Goal: Task Accomplishment & Management: Use online tool/utility

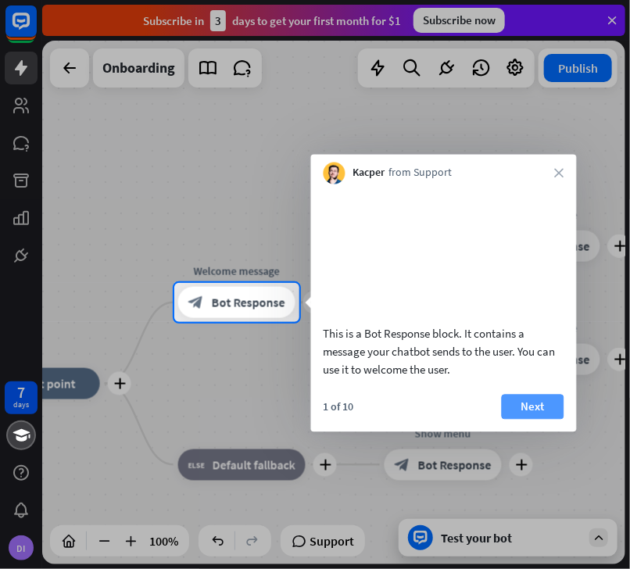
click at [526, 419] on button "Next" at bounding box center [532, 406] width 62 height 25
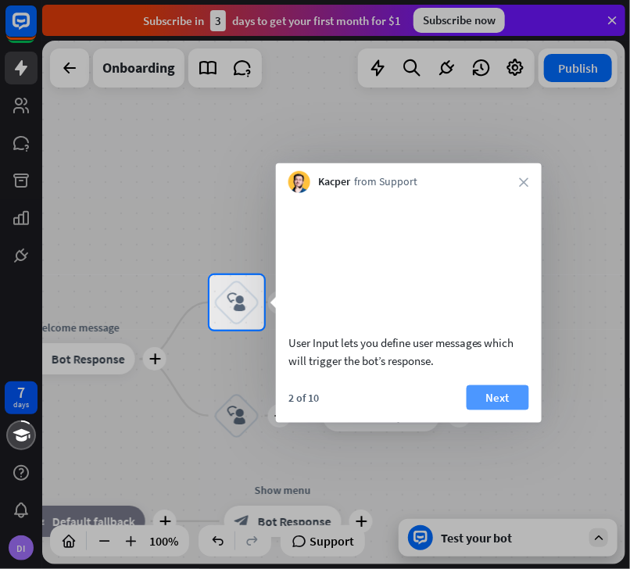
click at [515, 409] on button "Next" at bounding box center [497, 396] width 62 height 25
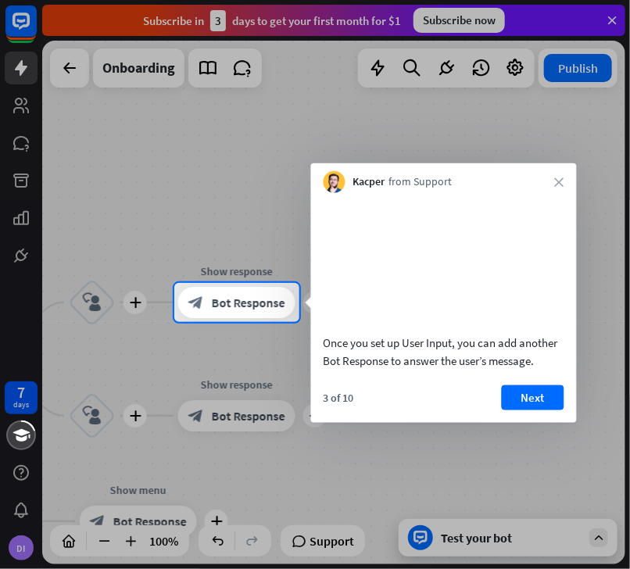
click at [515, 409] on button "Next" at bounding box center [532, 396] width 62 height 25
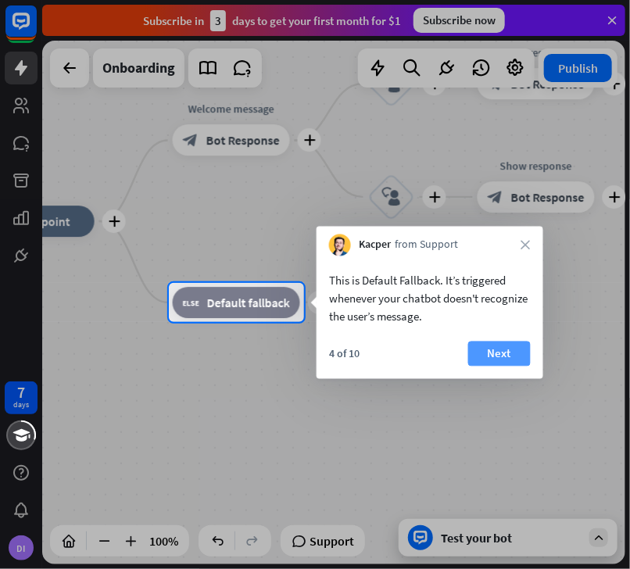
click at [487, 355] on button "Next" at bounding box center [499, 353] width 62 height 25
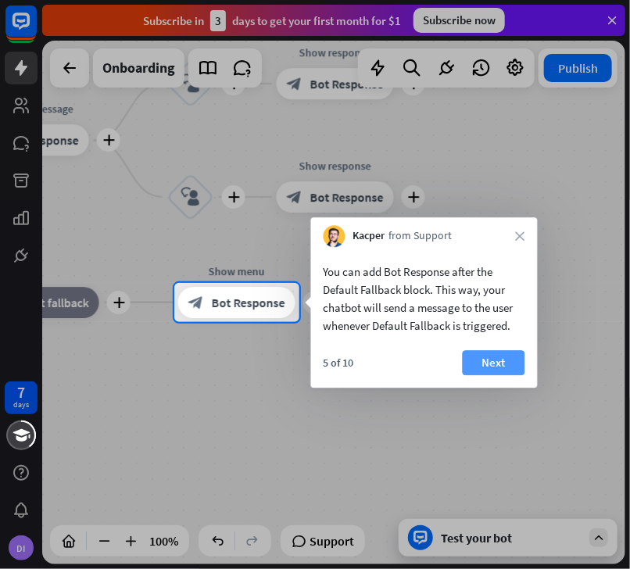
click at [483, 357] on button "Next" at bounding box center [493, 362] width 62 height 25
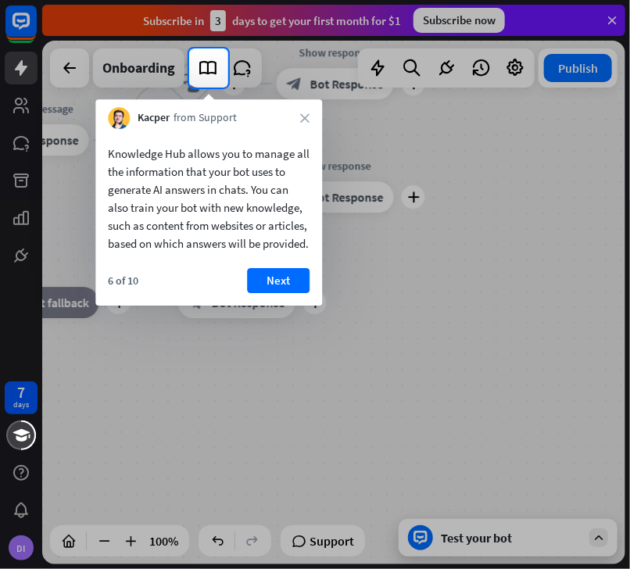
click at [294, 289] on button "Next" at bounding box center [278, 280] width 62 height 25
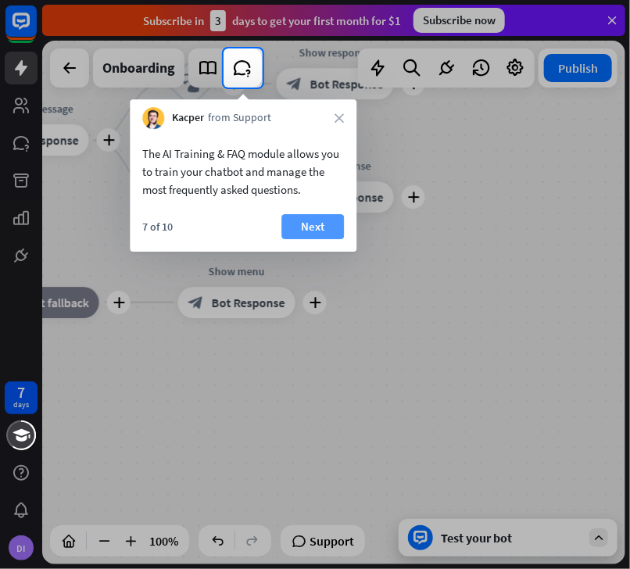
click at [299, 223] on button "Next" at bounding box center [312, 226] width 62 height 25
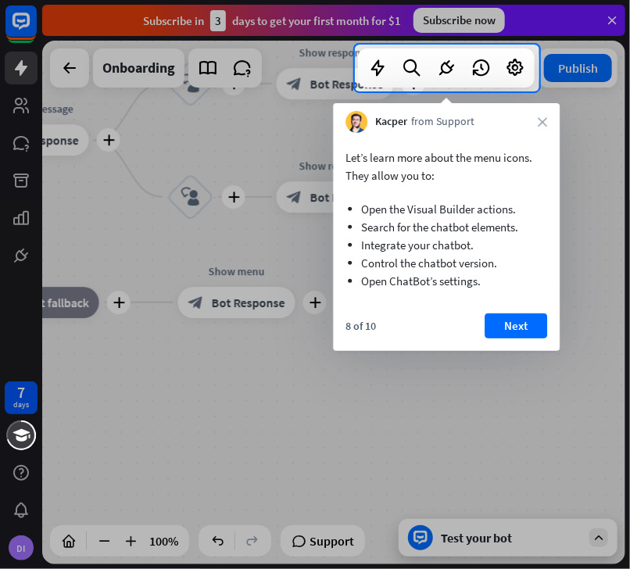
click at [517, 329] on button "Next" at bounding box center [515, 325] width 62 height 25
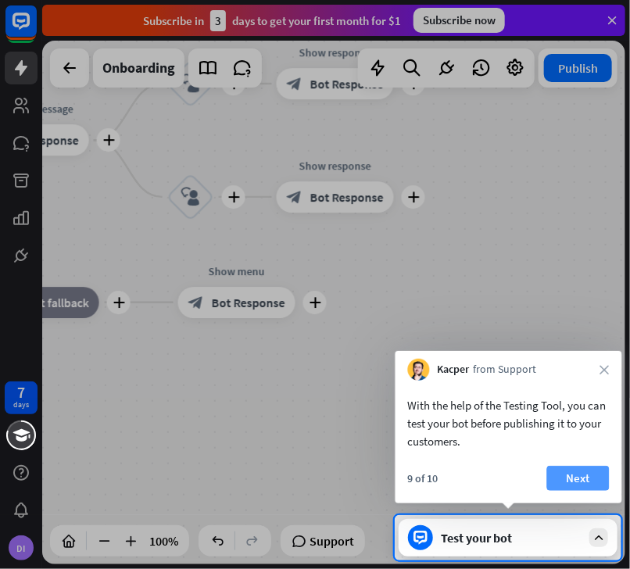
click at [575, 471] on button "Next" at bounding box center [578, 478] width 62 height 25
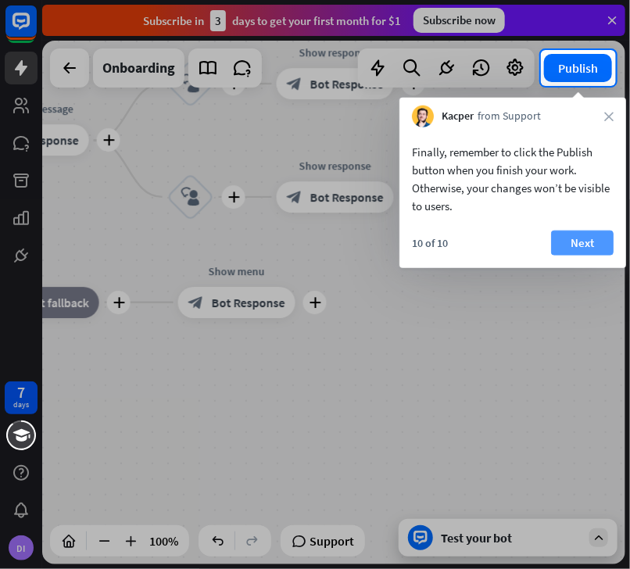
click at [584, 231] on button "Next" at bounding box center [582, 242] width 62 height 25
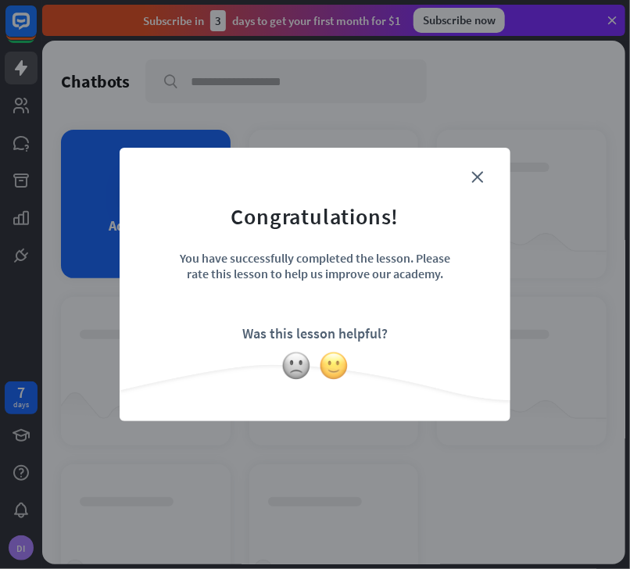
click at [334, 363] on img at bounding box center [334, 366] width 30 height 30
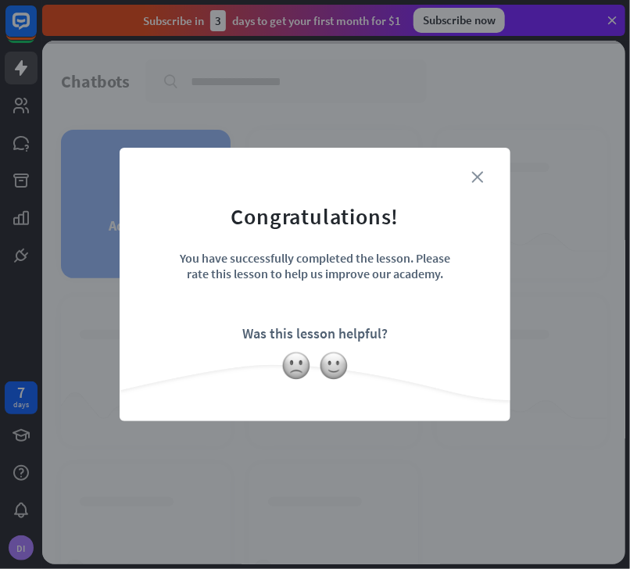
click at [477, 176] on icon "close" at bounding box center [477, 177] width 12 height 12
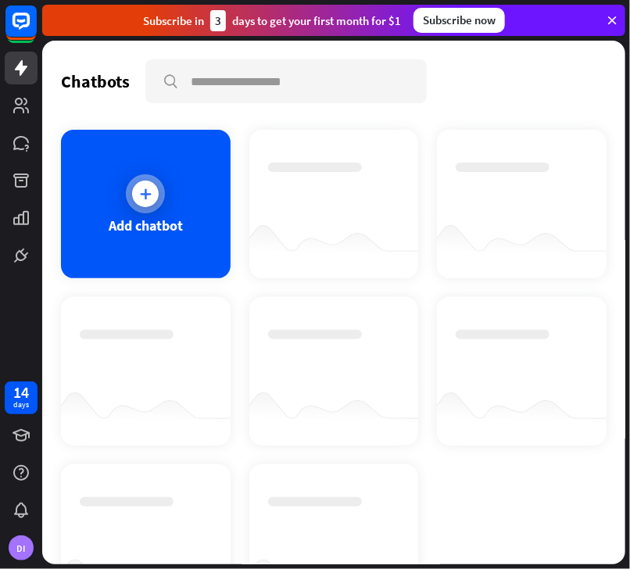
click at [153, 240] on div "Add chatbot" at bounding box center [146, 204] width 170 height 148
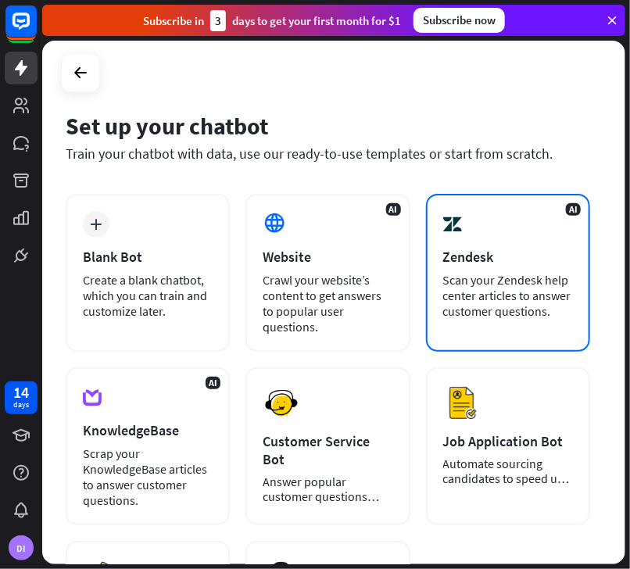
scroll to position [298, 0]
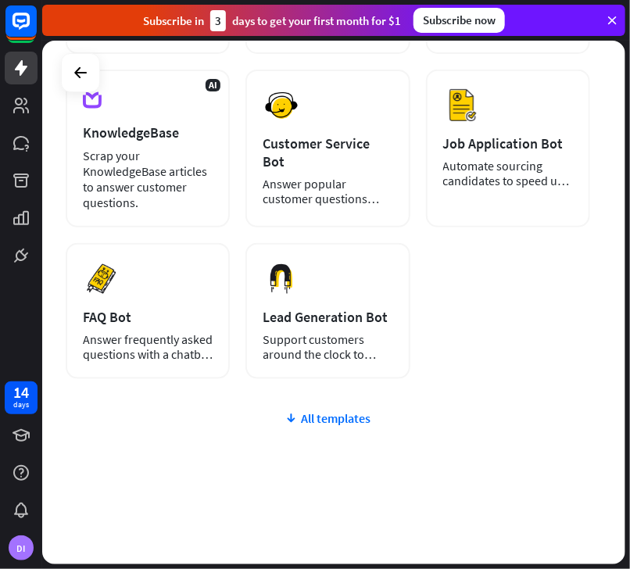
click at [316, 424] on div "plus Blank Bot Create a blank chatbot, which you can train and customize later.…" at bounding box center [328, 231] width 524 height 670
click at [324, 414] on div "All templates" at bounding box center [328, 418] width 524 height 16
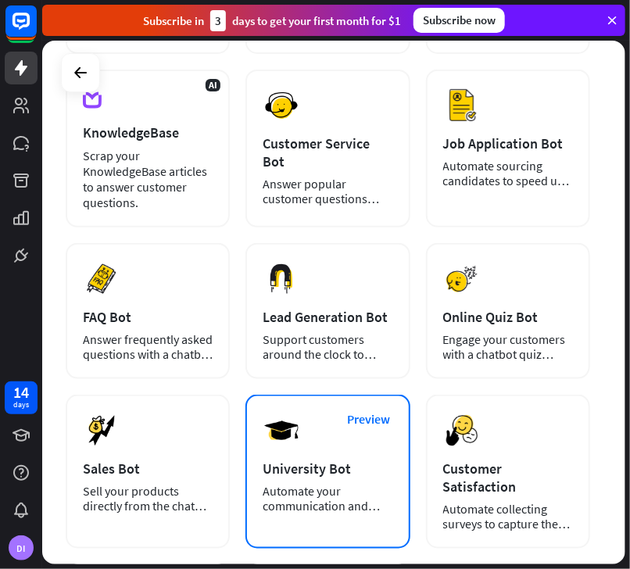
click at [360, 467] on div "University Bot" at bounding box center [327, 468] width 130 height 18
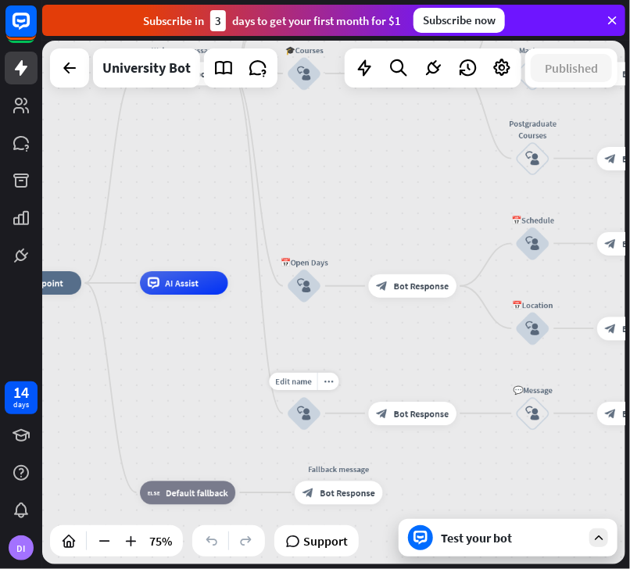
drag, startPoint x: 462, startPoint y: 434, endPoint x: 209, endPoint y: 437, distance: 252.3
click at [287, 431] on div "Edit name more_horiz Contact us block_user_input" at bounding box center [304, 413] width 35 height 35
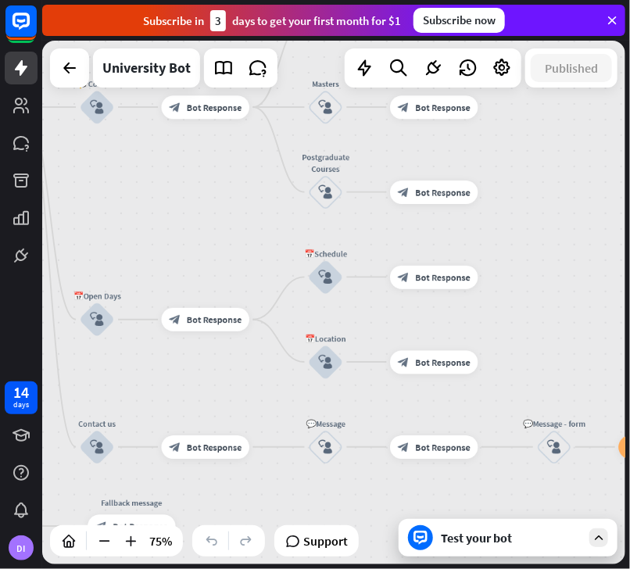
drag, startPoint x: 367, startPoint y: 352, endPoint x: 221, endPoint y: 380, distance: 148.6
click at [221, 380] on div "home_2 Start point Welcome message block_bot_response Bot Response ✨Main menu b…" at bounding box center [5, 512] width 437 height 393
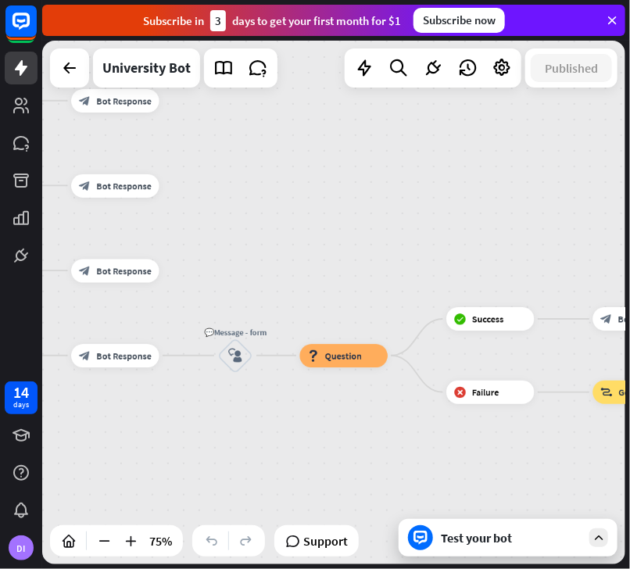
drag, startPoint x: 519, startPoint y: 331, endPoint x: 160, endPoint y: 185, distance: 387.2
click at [196, 237] on div "home_2 Start point Welcome message block_bot_response Bot Response ✨Main menu b…" at bounding box center [333, 302] width 583 height 523
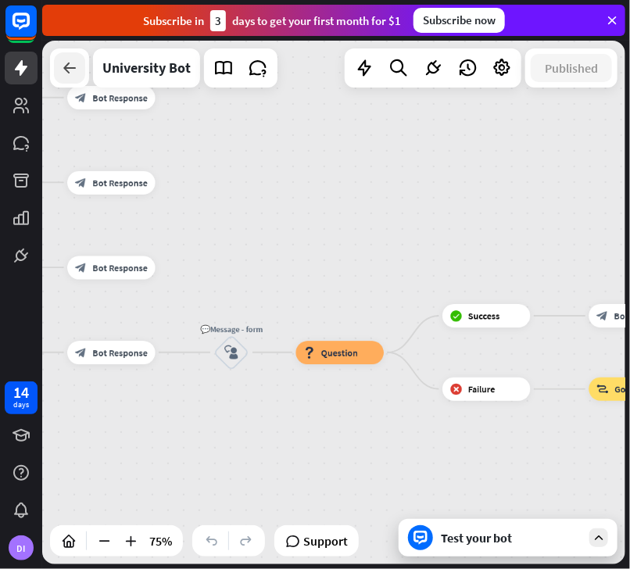
click at [73, 66] on icon at bounding box center [69, 68] width 19 height 19
